Goal: Transaction & Acquisition: Purchase product/service

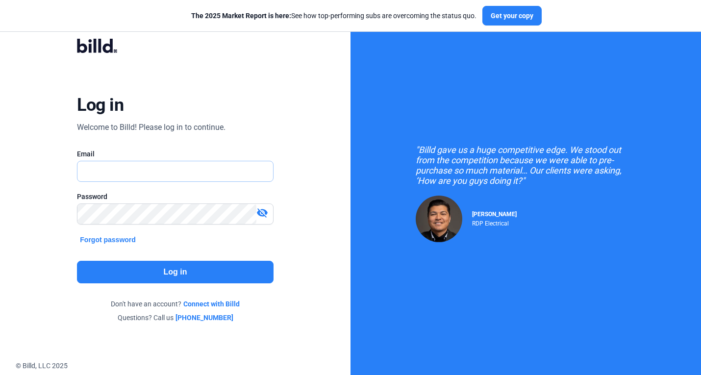
drag, startPoint x: 0, startPoint y: 0, endPoint x: 205, endPoint y: 167, distance: 263.9
click at [205, 167] on input "text" at bounding box center [170, 171] width 185 height 20
type input "[PERSON_NAME][EMAIL_ADDRESS][DOMAIN_NAME]"
click at [222, 272] on button "Log in" at bounding box center [175, 272] width 196 height 23
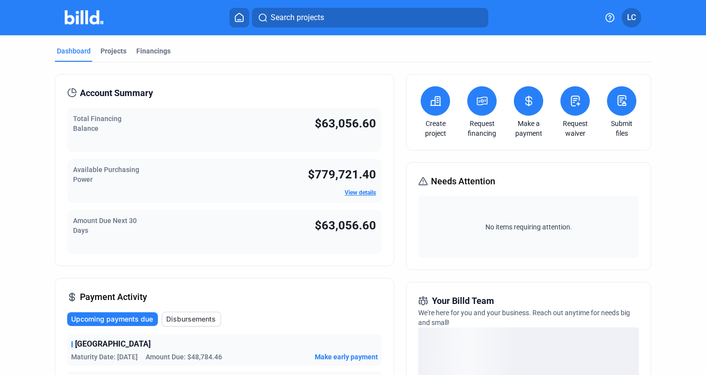
click at [530, 101] on icon at bounding box center [529, 101] width 12 height 12
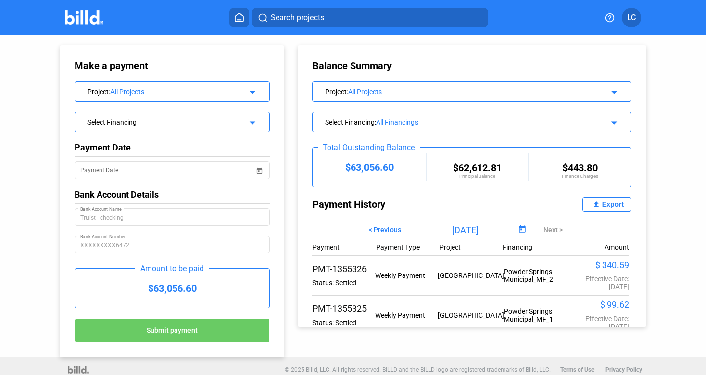
click at [414, 90] on div "All Projects" at bounding box center [468, 92] width 241 height 8
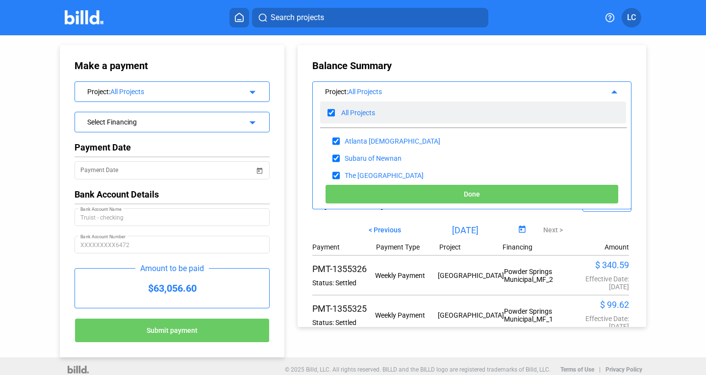
click at [329, 108] on input "checkbox" at bounding box center [331, 112] width 7 height 15
checkbox input "false"
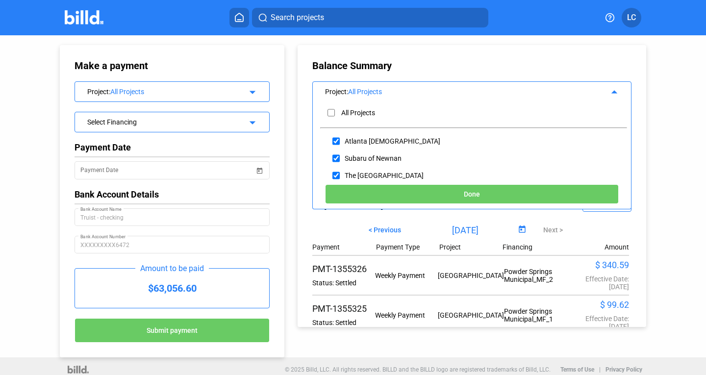
click at [381, 86] on div "Project : All Projects" at bounding box center [457, 91] width 264 height 10
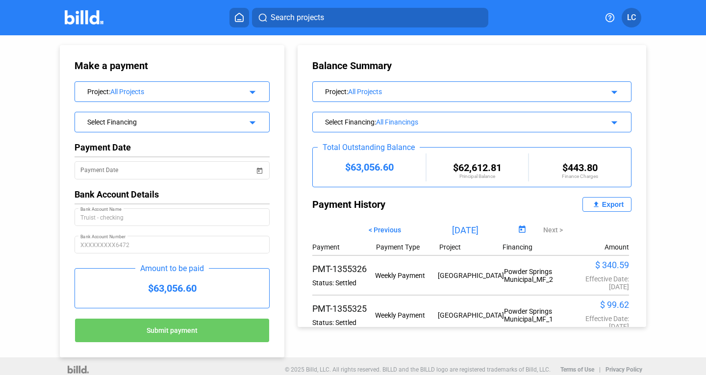
click at [365, 91] on div "All Projects" at bounding box center [468, 92] width 241 height 8
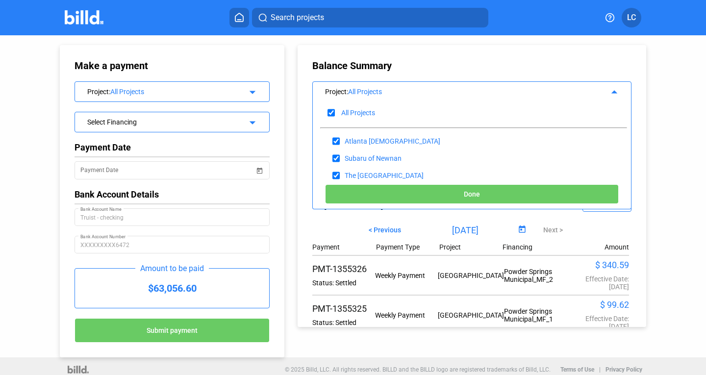
click at [289, 214] on div "Balance Summary Project : All Projects arrow_drop_up All Projects Atlanta West …" at bounding box center [480, 181] width 382 height 292
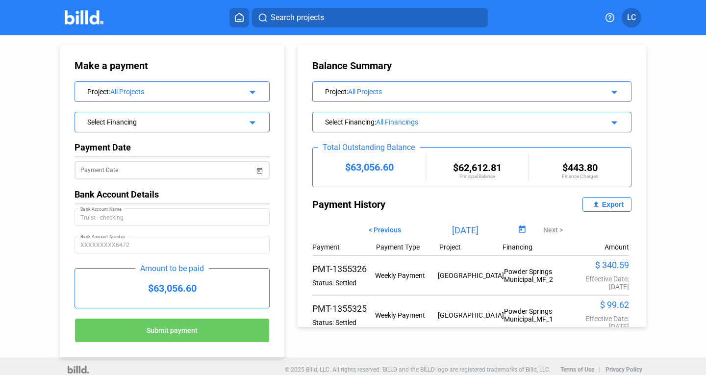
click at [208, 164] on div "Payment Date" at bounding box center [167, 169] width 174 height 20
click at [257, 169] on span "Open calendar" at bounding box center [260, 165] width 24 height 24
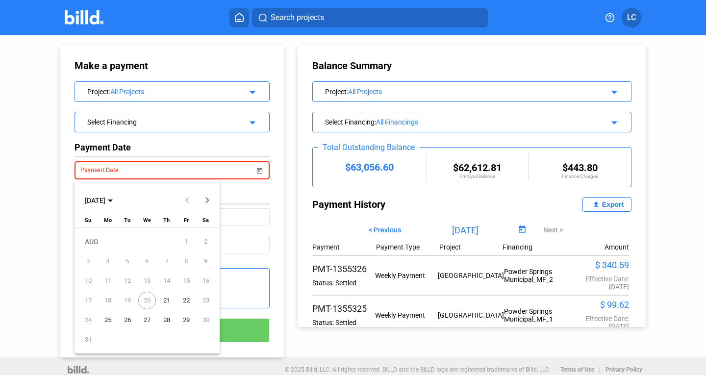
click at [170, 299] on span "21" at bounding box center [167, 301] width 18 height 18
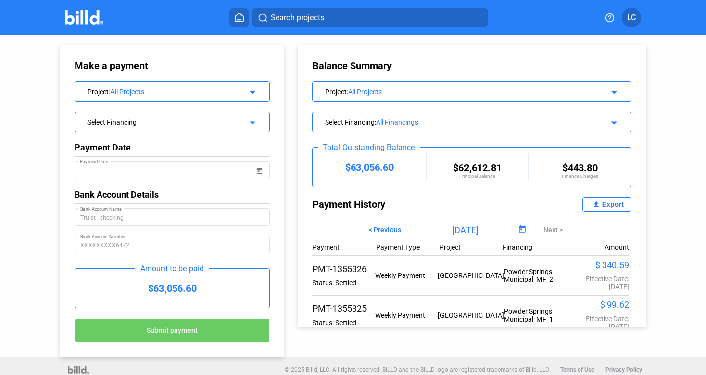
click at [220, 154] on div "Payment Date Payment Date Bank Account Details Truist - checking Bank Account N…" at bounding box center [172, 202] width 195 height 121
click at [221, 122] on div "Select Financing" at bounding box center [163, 121] width 153 height 10
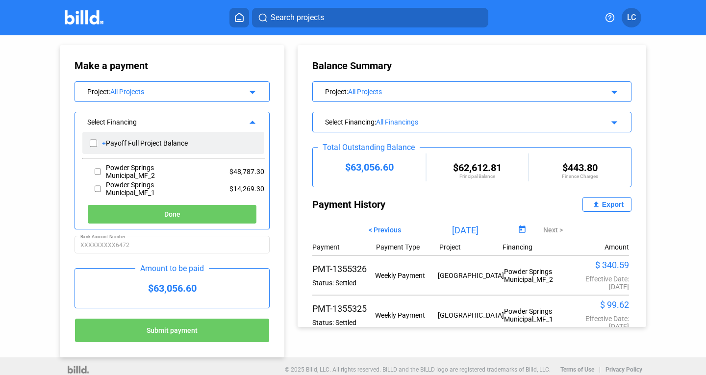
click at [95, 146] on input "checkbox" at bounding box center [93, 143] width 7 height 15
checkbox input "true"
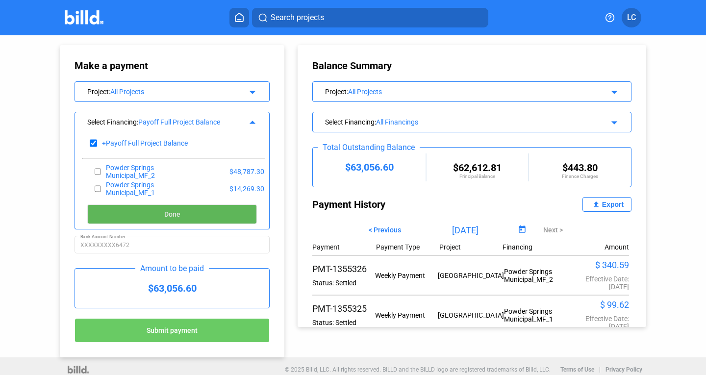
click at [198, 219] on button "Done" at bounding box center [172, 215] width 170 height 20
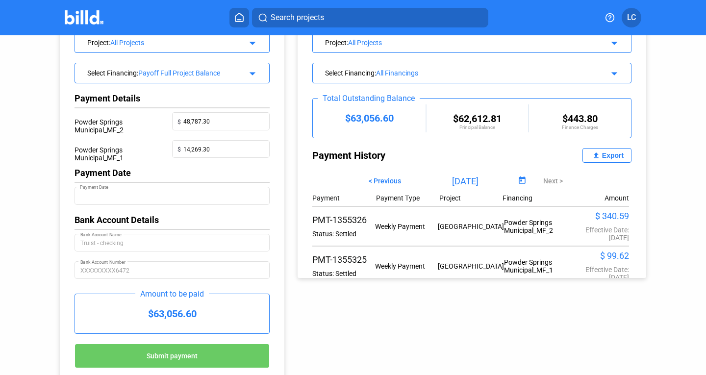
scroll to position [82, 0]
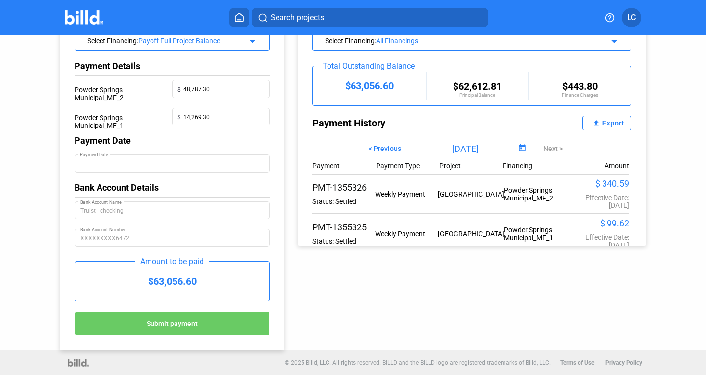
drag, startPoint x: 207, startPoint y: 276, endPoint x: 145, endPoint y: 279, distance: 62.9
click at [145, 279] on div "$63,056.60" at bounding box center [172, 281] width 194 height 39
copy div "$63,056.60"
click at [315, 324] on div "Make a payment Cancel Project : All Projects arrow_drop_down Select Financing :…" at bounding box center [353, 152] width 636 height 397
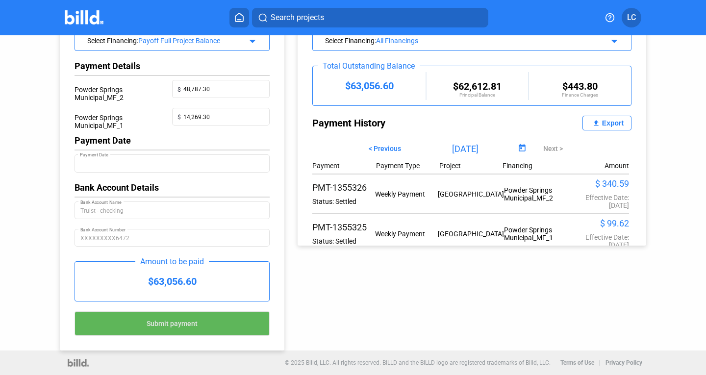
click at [246, 324] on button "Submit payment" at bounding box center [172, 323] width 195 height 25
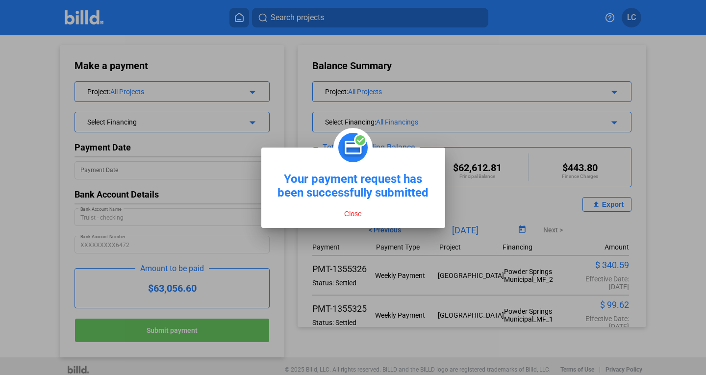
click at [360, 215] on button "Close" at bounding box center [353, 213] width 24 height 9
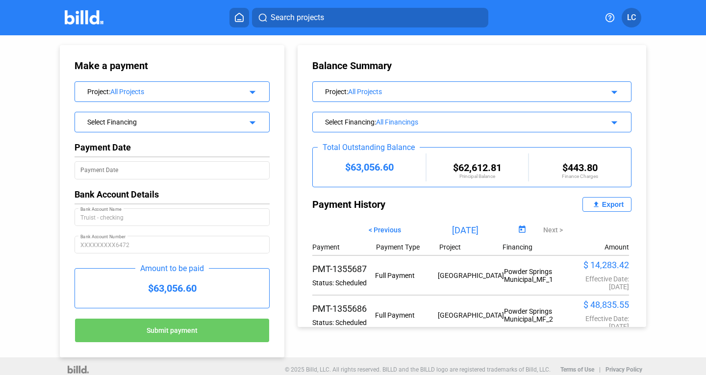
click at [83, 18] on img at bounding box center [84, 17] width 39 height 14
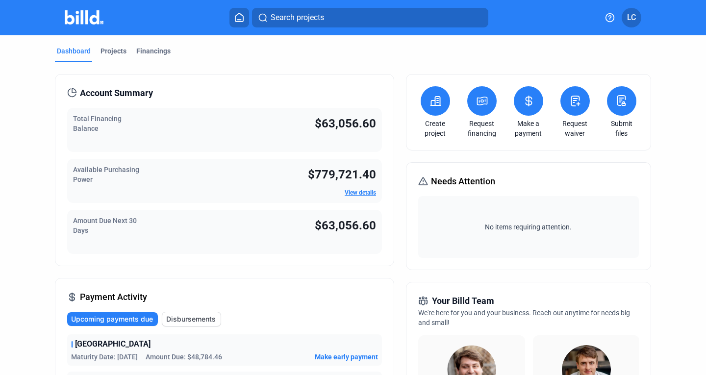
click at [76, 16] on img at bounding box center [84, 17] width 39 height 14
click at [113, 45] on mat-tab-group "Dashboard Projects Financings Account Summary Total Financing Balance $63,056.6…" at bounding box center [353, 374] width 596 height 678
click at [114, 51] on div "Projects" at bounding box center [114, 51] width 26 height 10
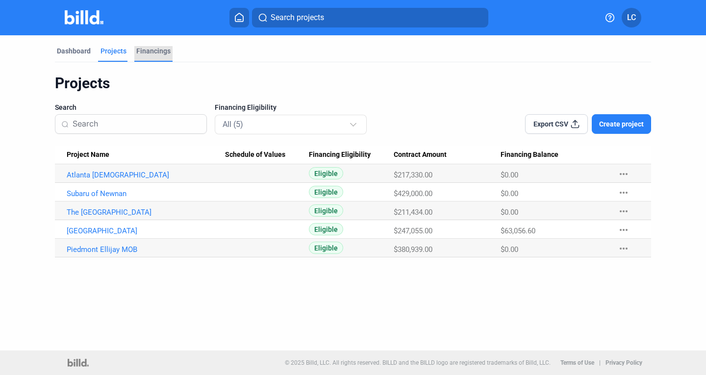
click at [149, 51] on div "Financings" at bounding box center [153, 51] width 34 height 10
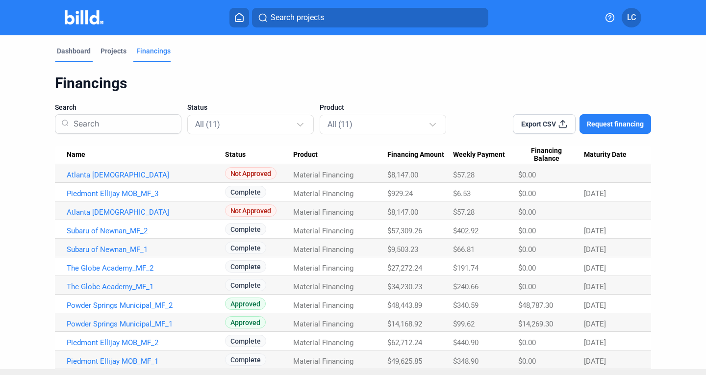
click at [78, 50] on div "Dashboard" at bounding box center [74, 51] width 34 height 10
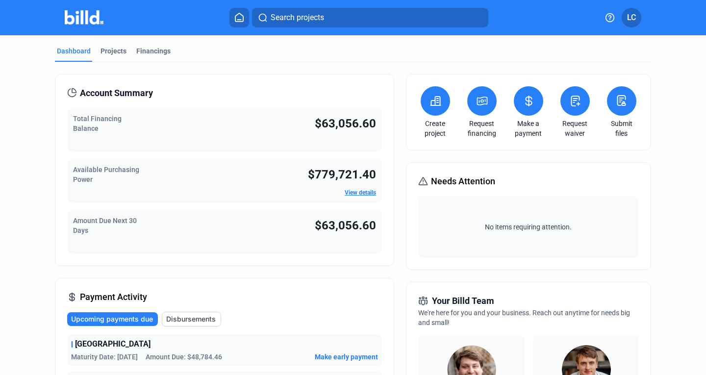
click at [89, 11] on img at bounding box center [84, 17] width 39 height 14
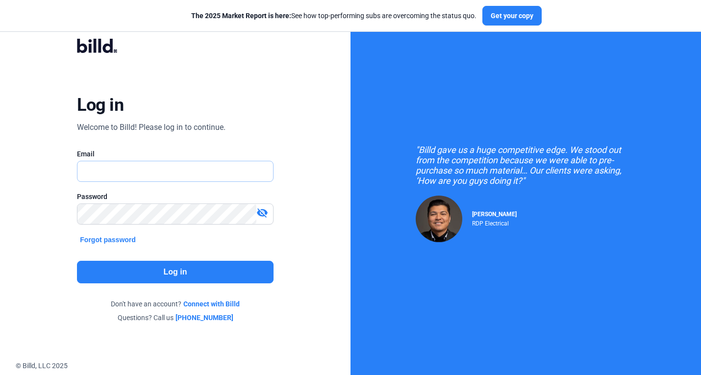
click at [147, 173] on input "text" at bounding box center [170, 171] width 185 height 20
type input "[PERSON_NAME][EMAIL_ADDRESS][DOMAIN_NAME]"
click at [194, 278] on button "Log in" at bounding box center [175, 272] width 196 height 23
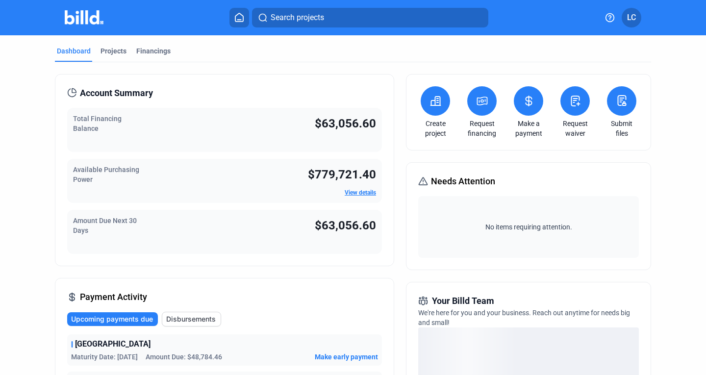
click at [523, 107] on make-a-payment-icon at bounding box center [529, 101] width 12 height 12
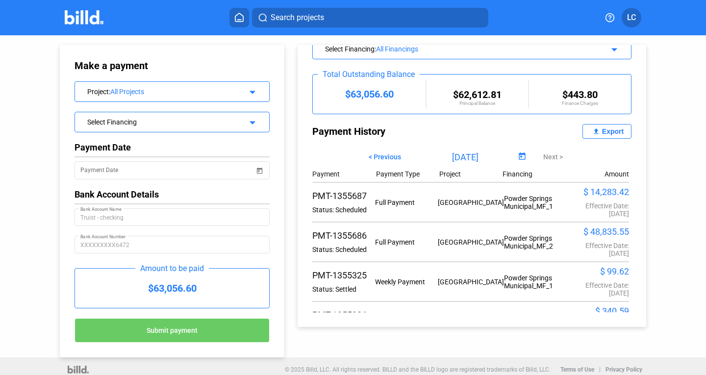
click at [222, 86] on div "Project : All Projects" at bounding box center [163, 91] width 153 height 10
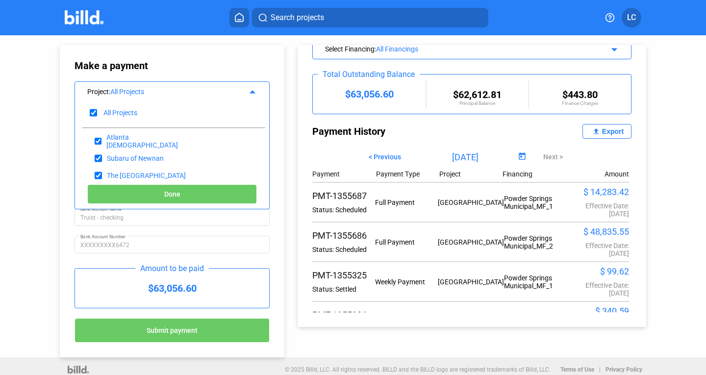
click at [222, 86] on div "Project : All Projects" at bounding box center [163, 91] width 153 height 10
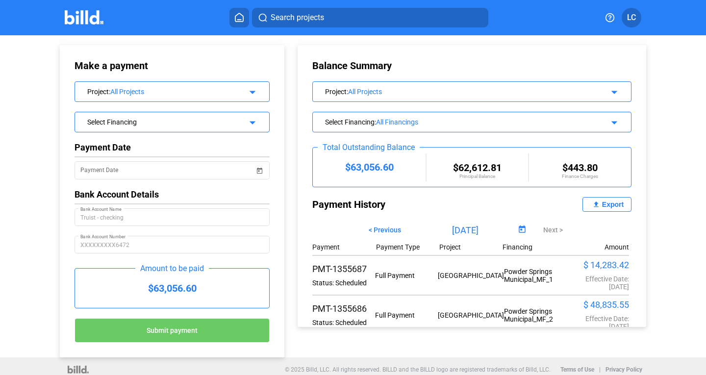
click at [236, 18] on icon at bounding box center [239, 17] width 10 height 9
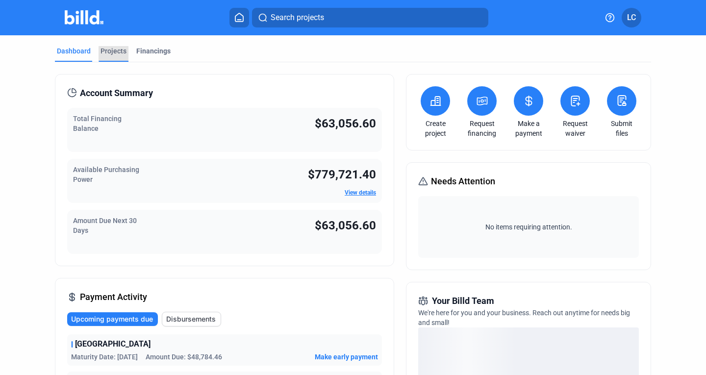
click at [113, 54] on div "Projects" at bounding box center [114, 51] width 26 height 10
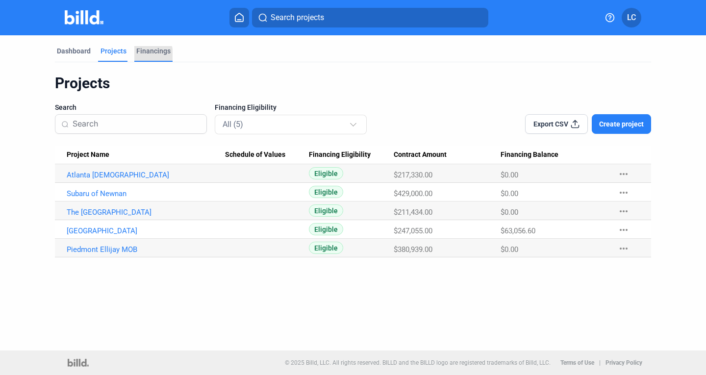
click at [142, 54] on div "Financings" at bounding box center [153, 51] width 34 height 10
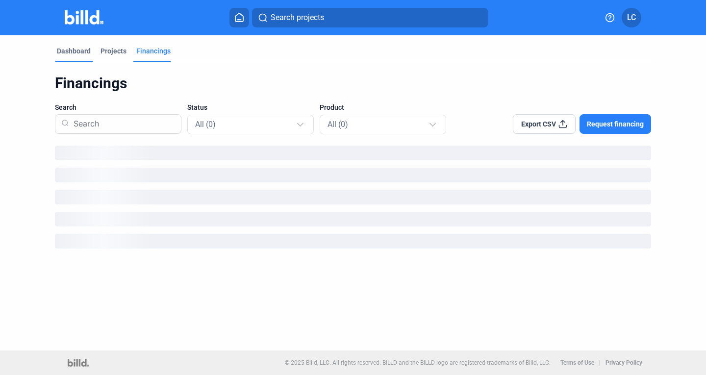
click at [79, 54] on div "Dashboard" at bounding box center [74, 51] width 34 height 10
